Goal: Obtain resource: Download file/media

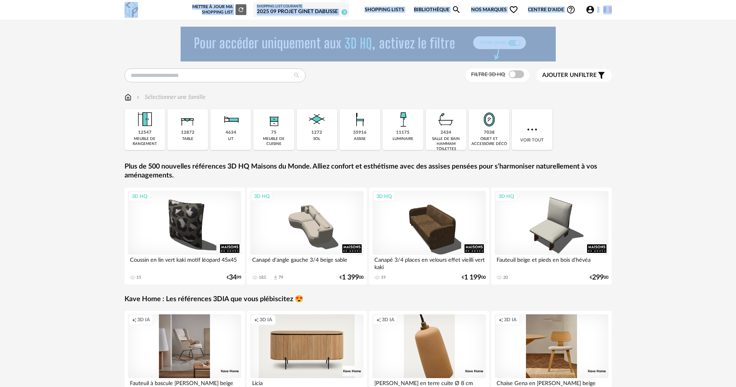
drag, startPoint x: 1, startPoint y: 8, endPoint x: -79, endPoint y: 25, distance: 81.5
click at [0, 25] on html "Nouvelle shopping list Mettre à jour ma Shopping List Refresh icon Shopping Lis…" at bounding box center [368, 225] width 736 height 450
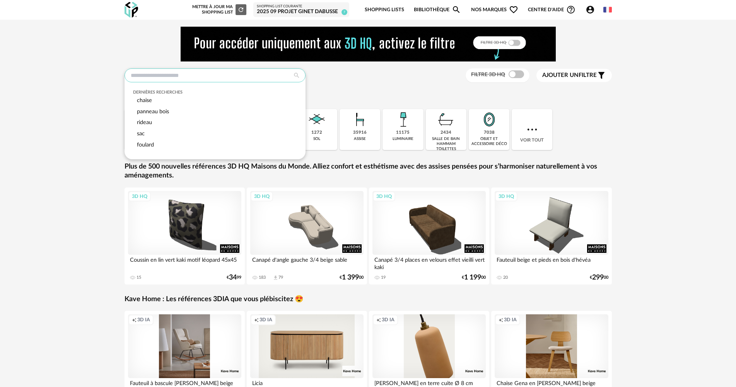
click at [150, 77] on input "text" at bounding box center [215, 75] width 181 height 14
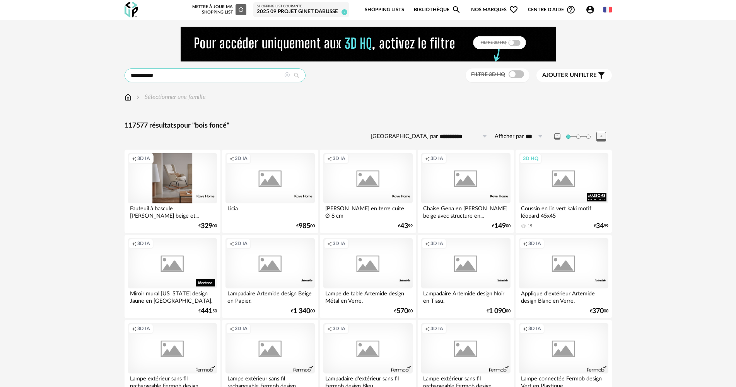
type input "**********"
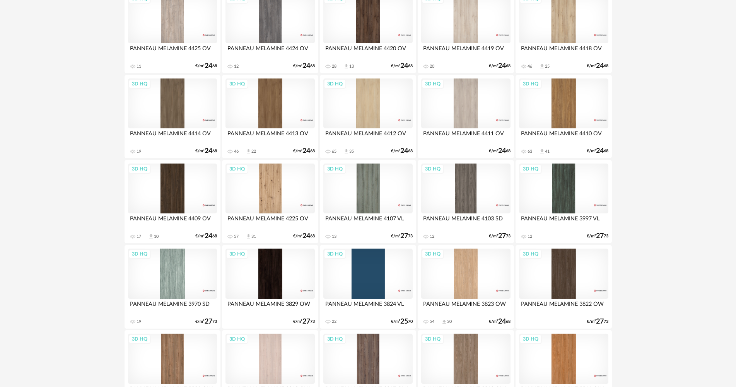
scroll to position [503, 0]
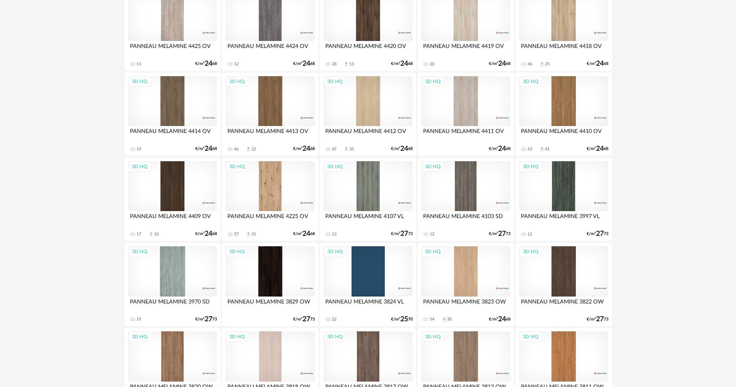
click at [571, 275] on div "3D HQ" at bounding box center [563, 271] width 89 height 50
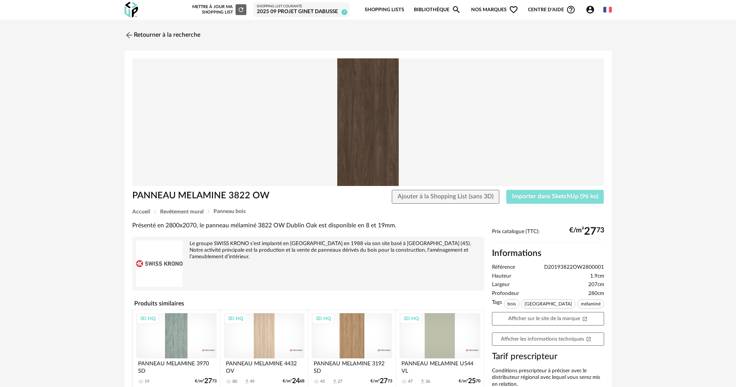
click at [532, 196] on span "Importer dans SketchUp (96 ko)" at bounding box center [555, 196] width 86 height 6
